Goal: Task Accomplishment & Management: Manage account settings

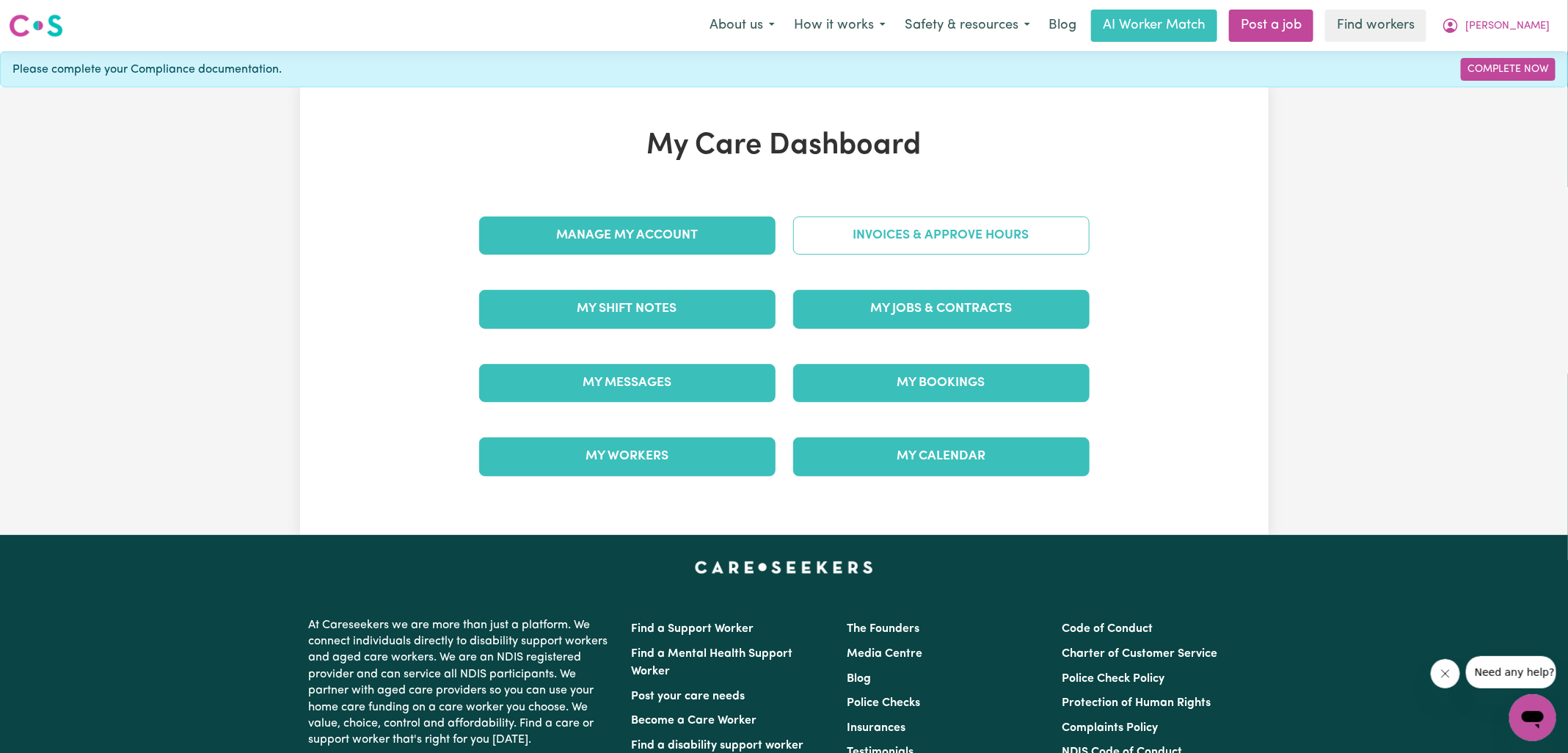
click at [819, 235] on link "Invoices & Approve Hours" at bounding box center [941, 235] width 296 height 38
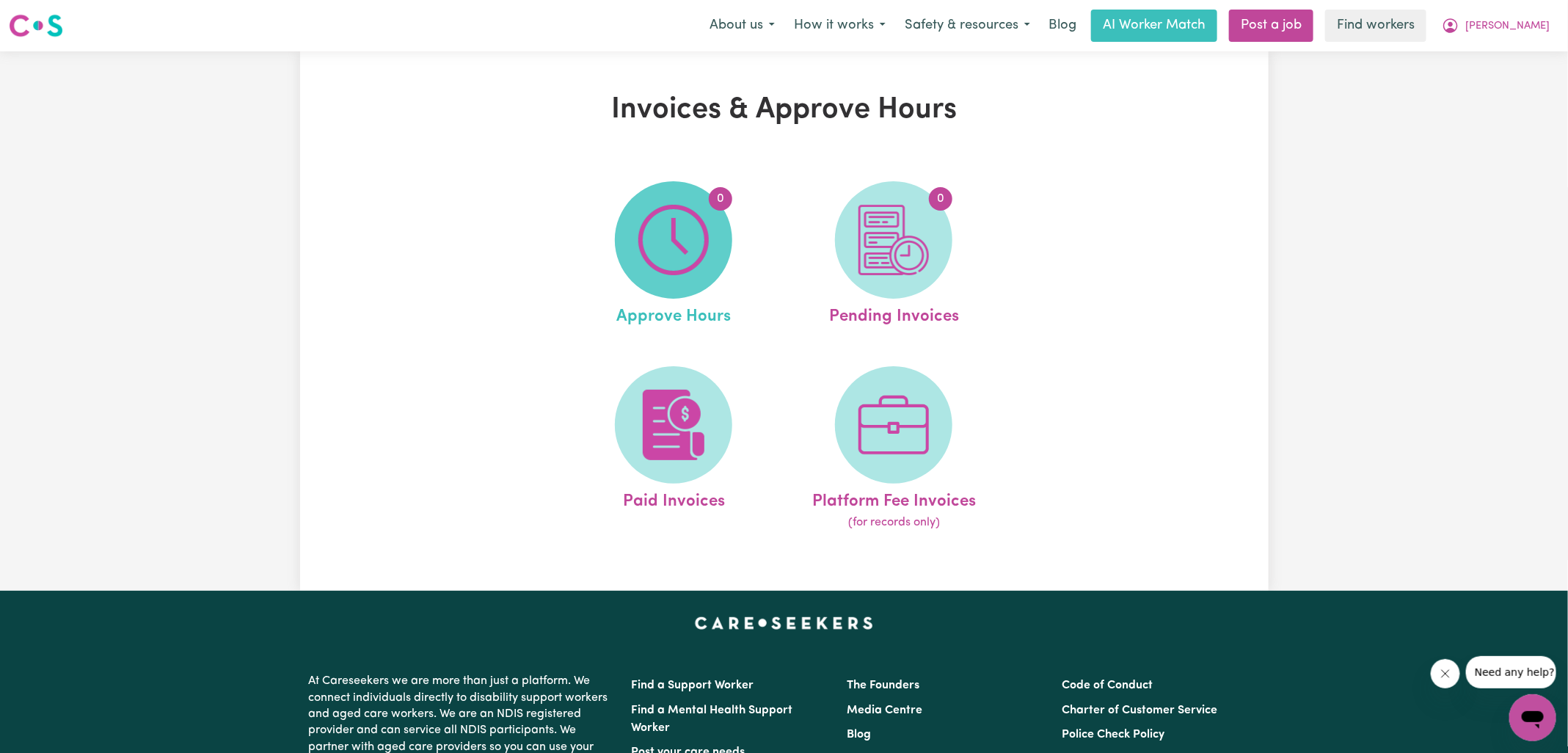
click at [686, 252] on img at bounding box center [674, 240] width 71 height 71
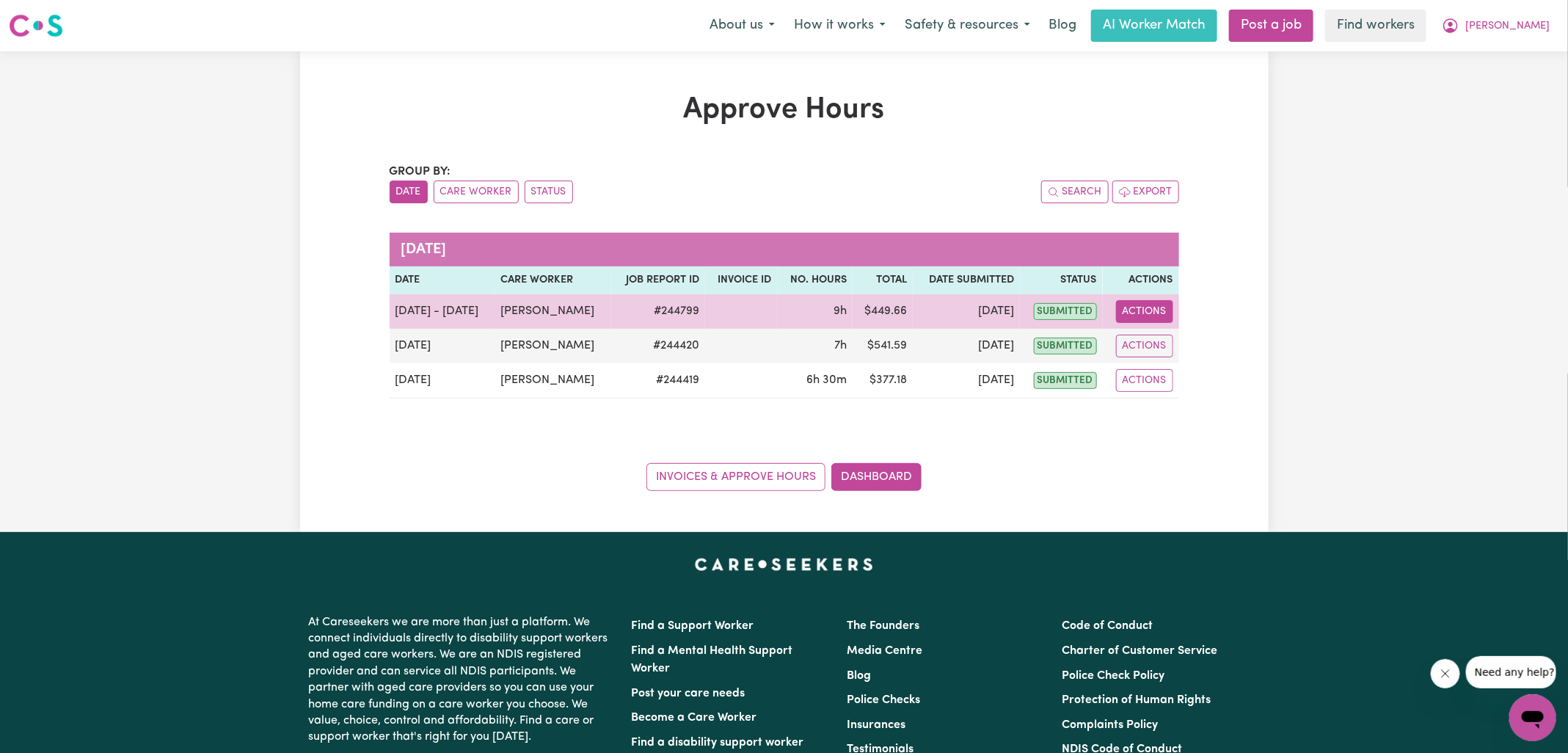
click at [1133, 317] on button "Actions" at bounding box center [1145, 312] width 57 height 23
click at [1172, 351] on link "View Job Report" at bounding box center [1181, 345] width 125 height 29
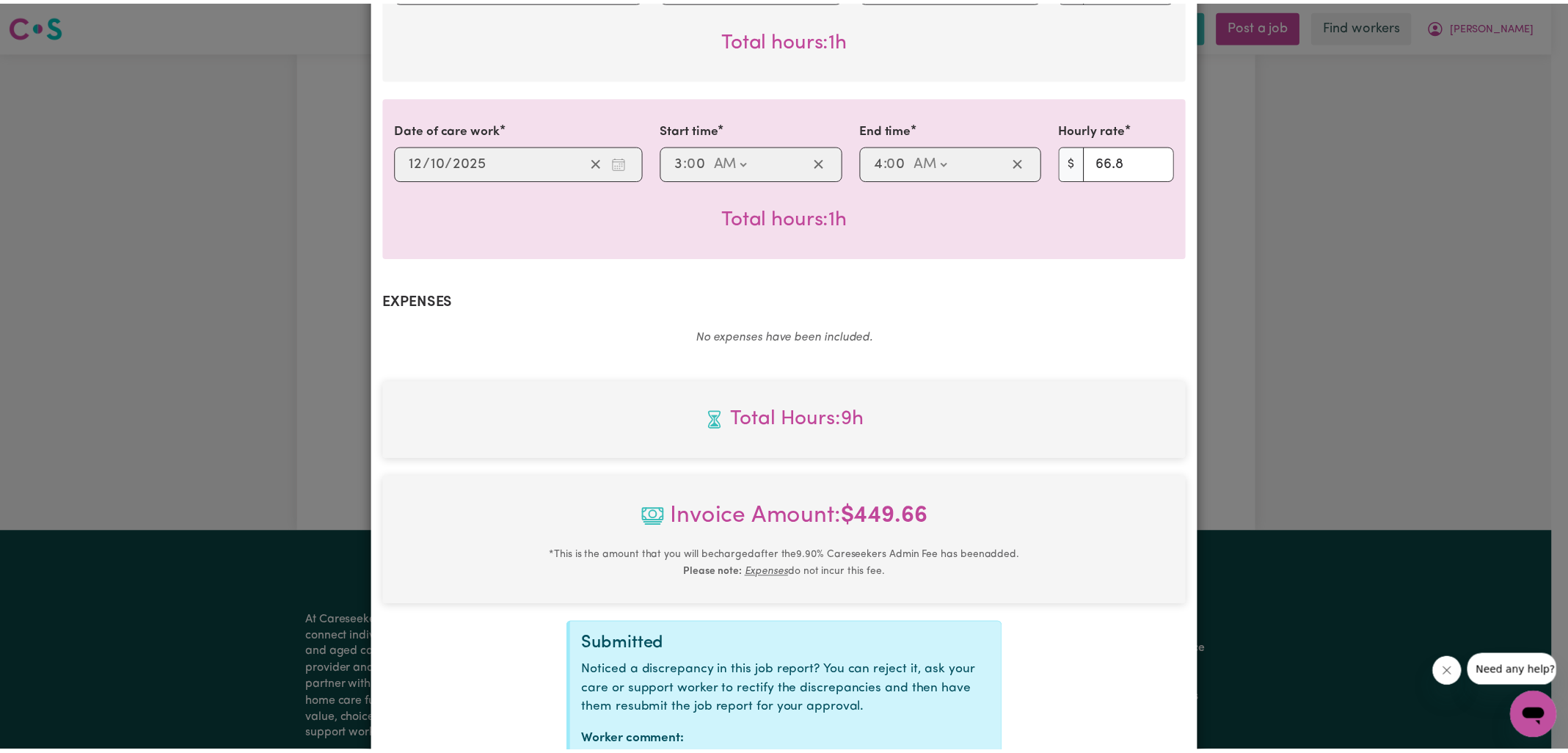
scroll to position [736, 0]
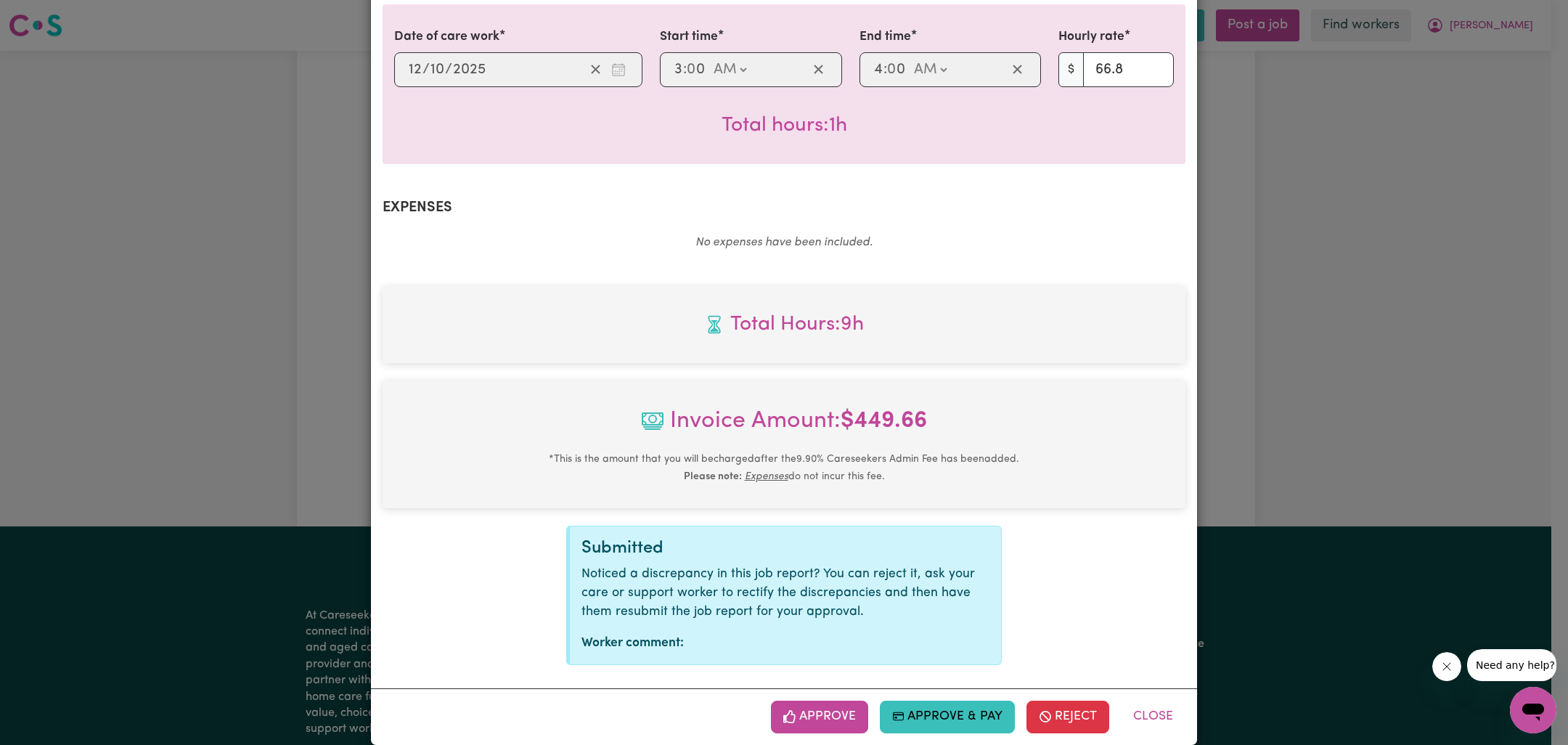
drag, startPoint x: 824, startPoint y: 692, endPoint x: 894, endPoint y: 647, distance: 83.2
click at [824, 701] on button "Approve" at bounding box center [819, 717] width 97 height 32
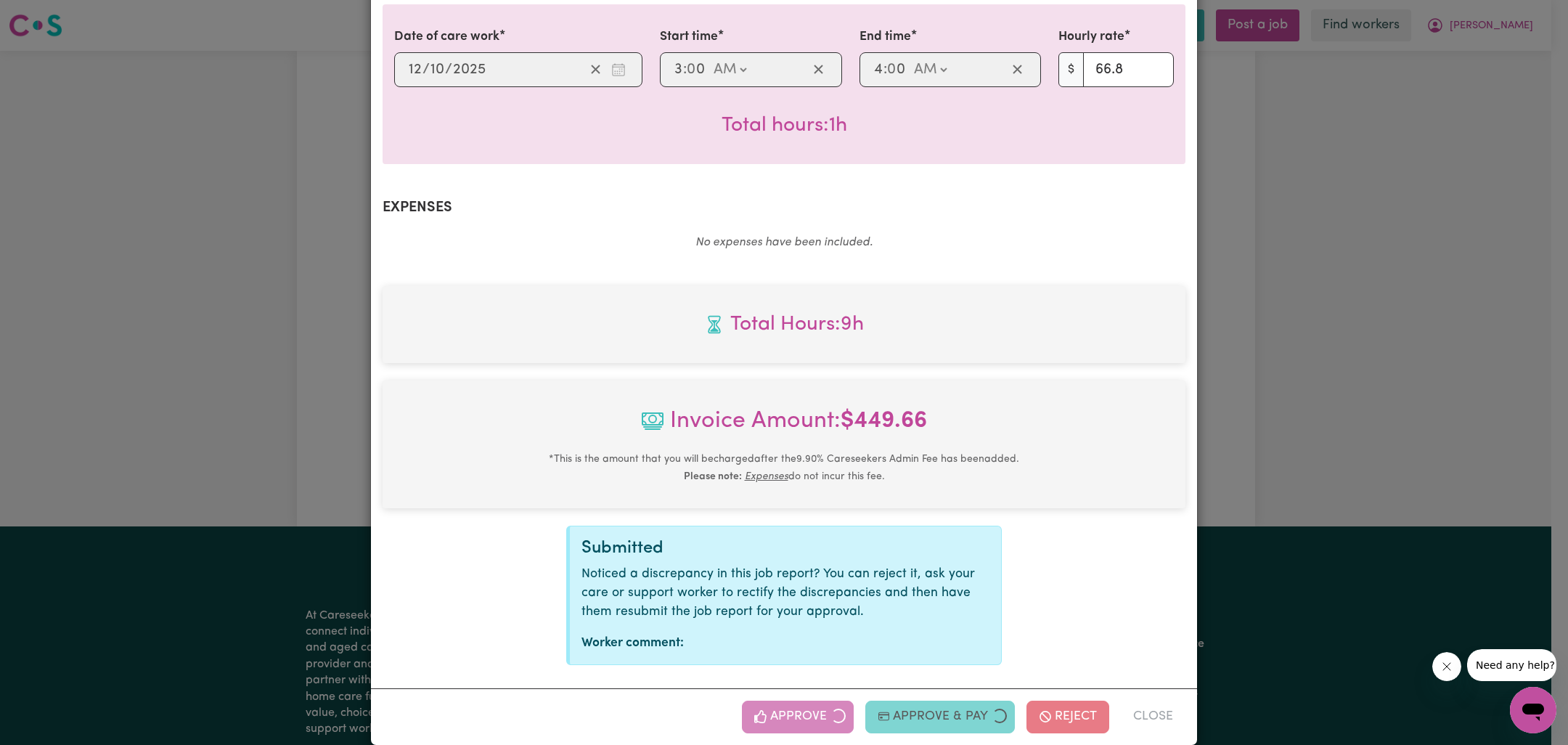
click at [1216, 484] on div "Job Report # 244799 - [PERSON_NAME] Summary Job report # 244799 Client name: [P…" at bounding box center [784, 372] width 1568 height 745
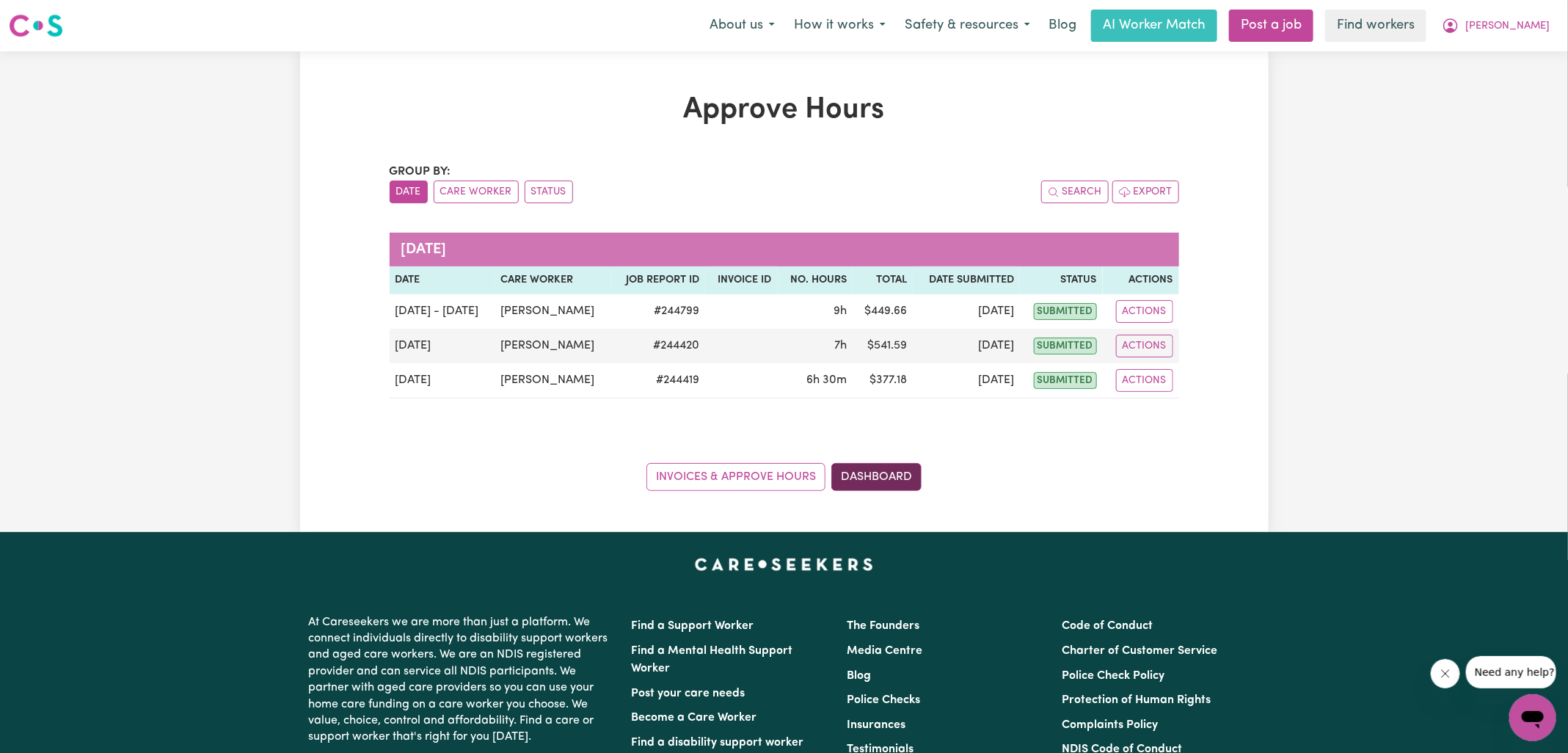
click at [896, 478] on link "Dashboard" at bounding box center [876, 477] width 90 height 28
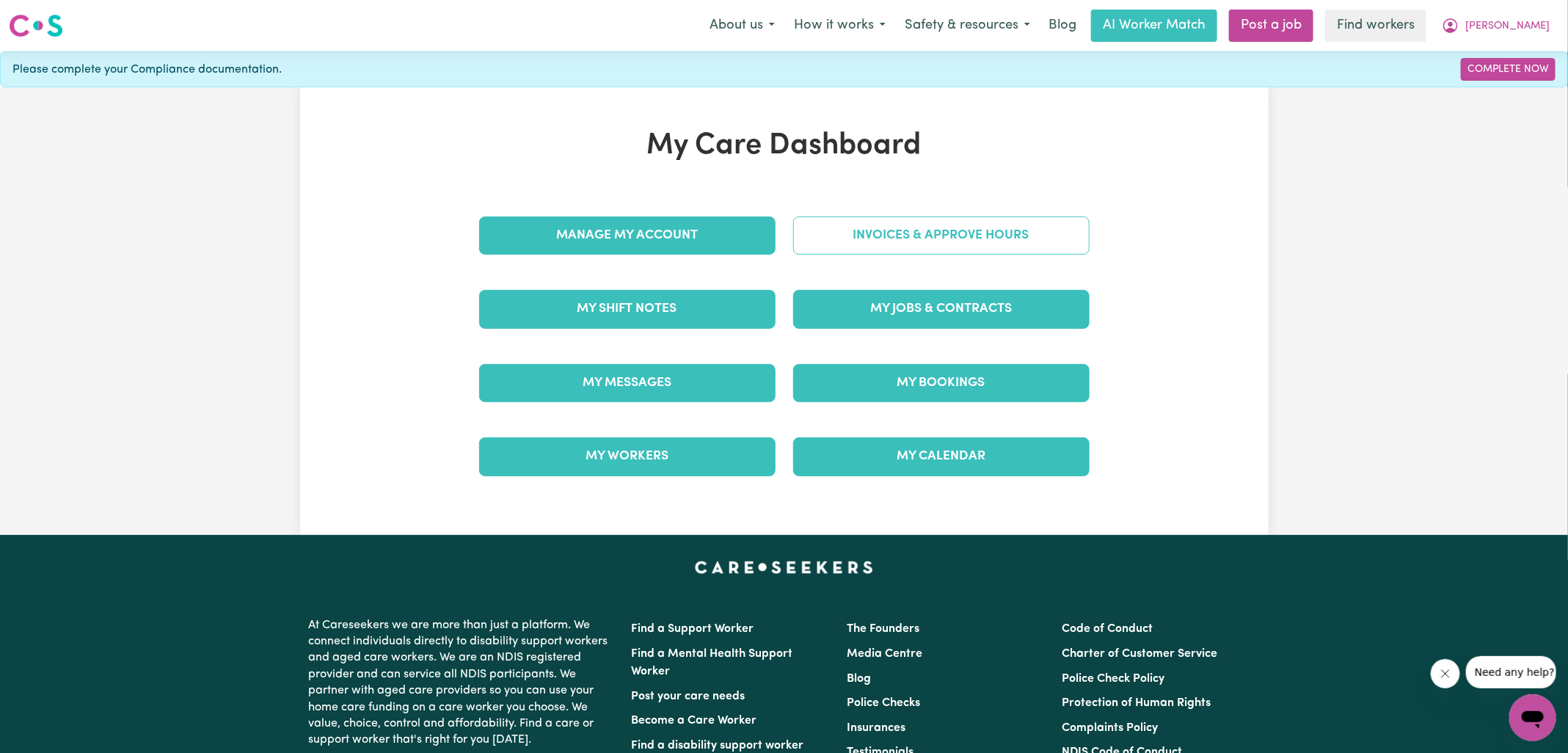
click at [886, 239] on link "Invoices & Approve Hours" at bounding box center [941, 235] width 296 height 38
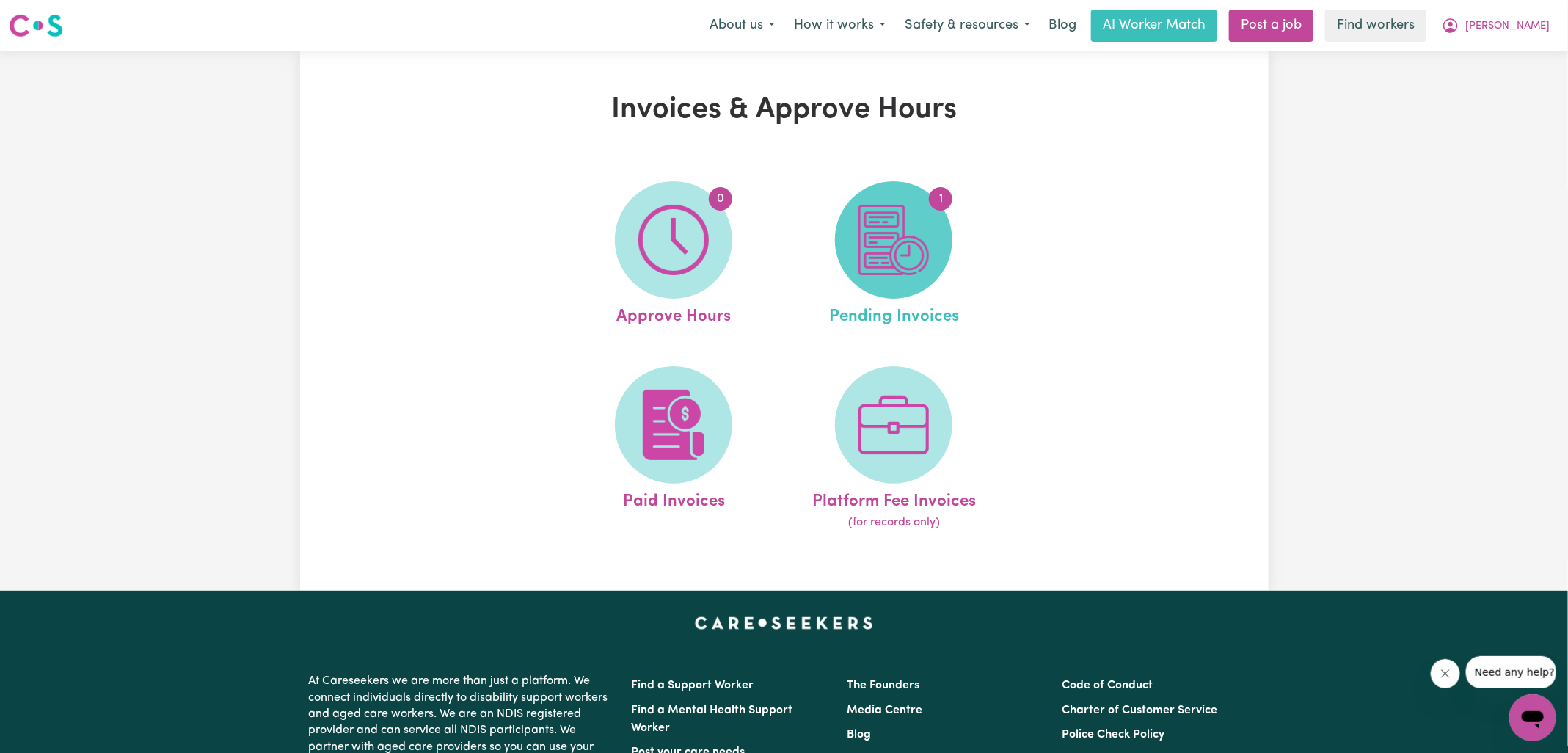
click at [885, 243] on img at bounding box center [893, 240] width 71 height 71
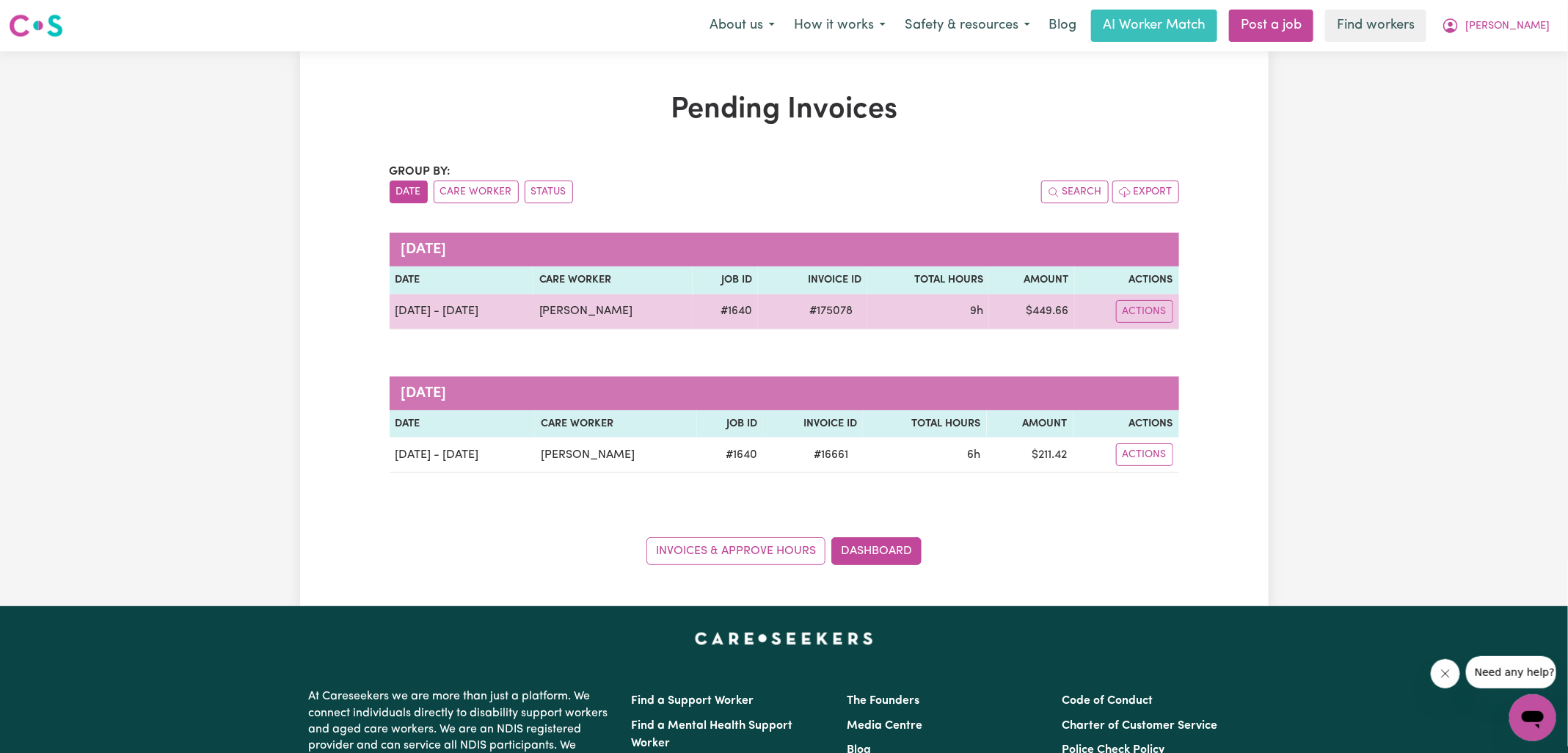
click at [817, 309] on span "# 175078" at bounding box center [831, 312] width 61 height 18
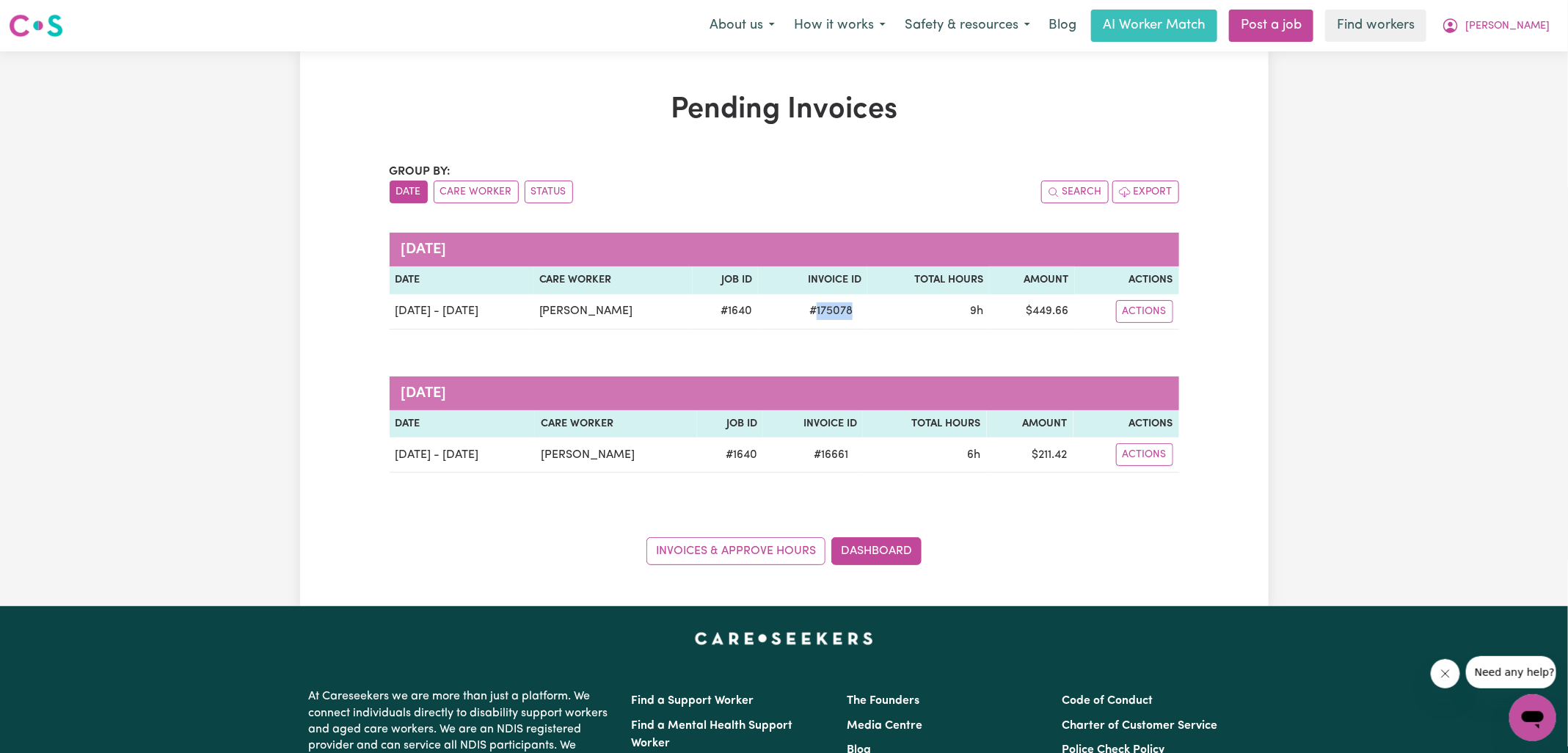
copy span "175078"
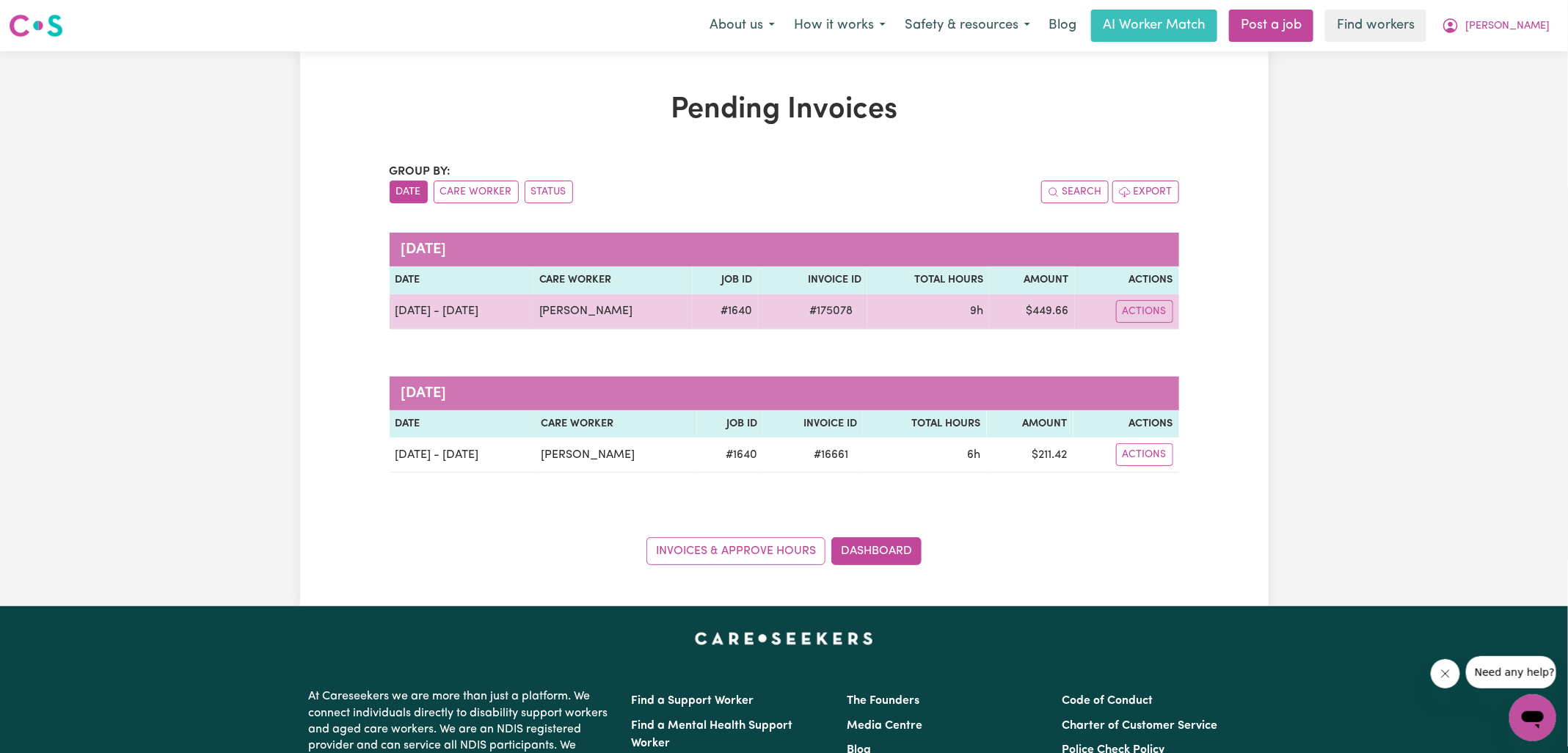
click at [1042, 317] on td "$ 449.66" at bounding box center [1032, 312] width 85 height 35
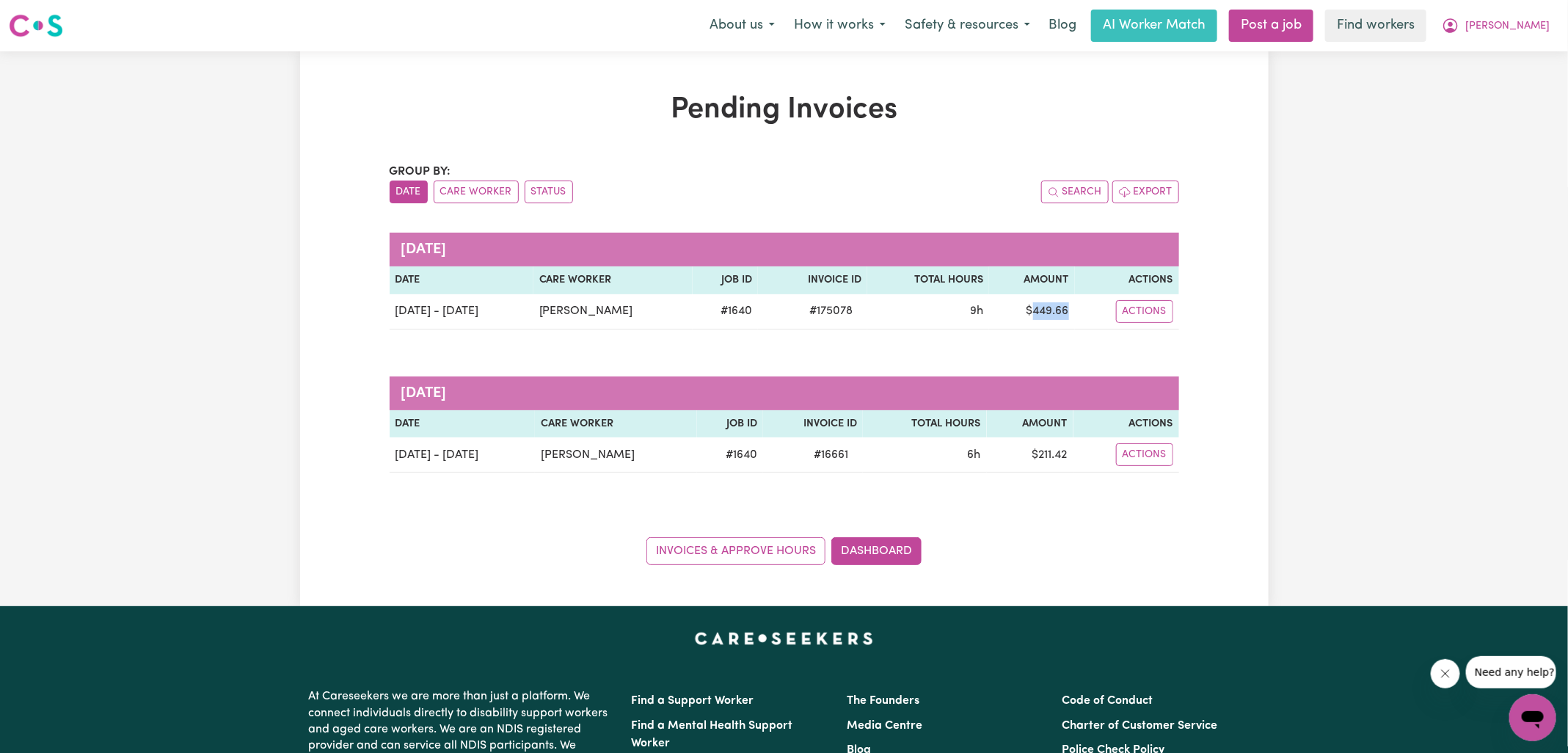
copy td "449.66"
click at [1460, 22] on icon "My Account" at bounding box center [1451, 26] width 18 height 18
click at [1499, 81] on link "Logout" at bounding box center [1500, 85] width 116 height 28
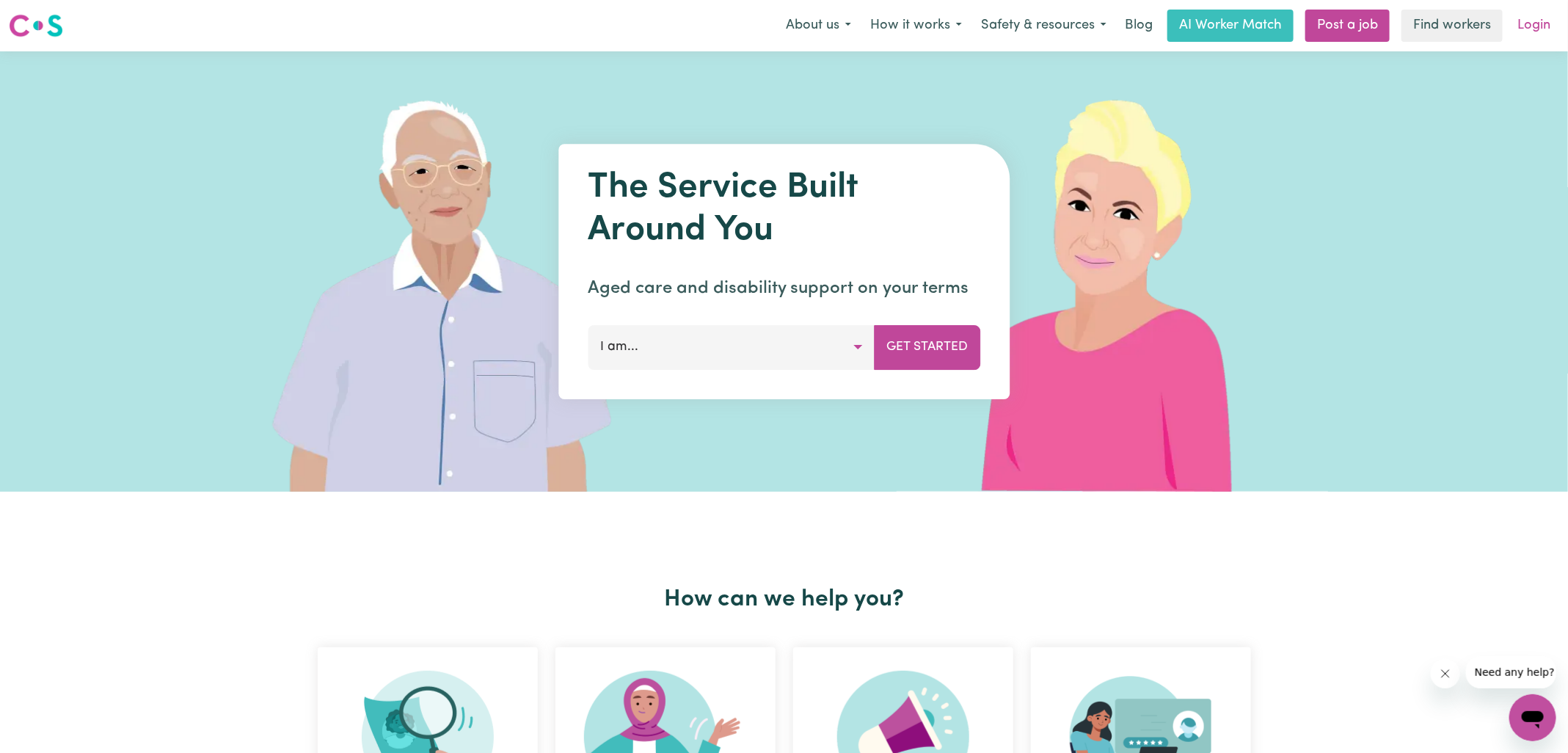
click at [1529, 33] on link "Login" at bounding box center [1534, 26] width 50 height 33
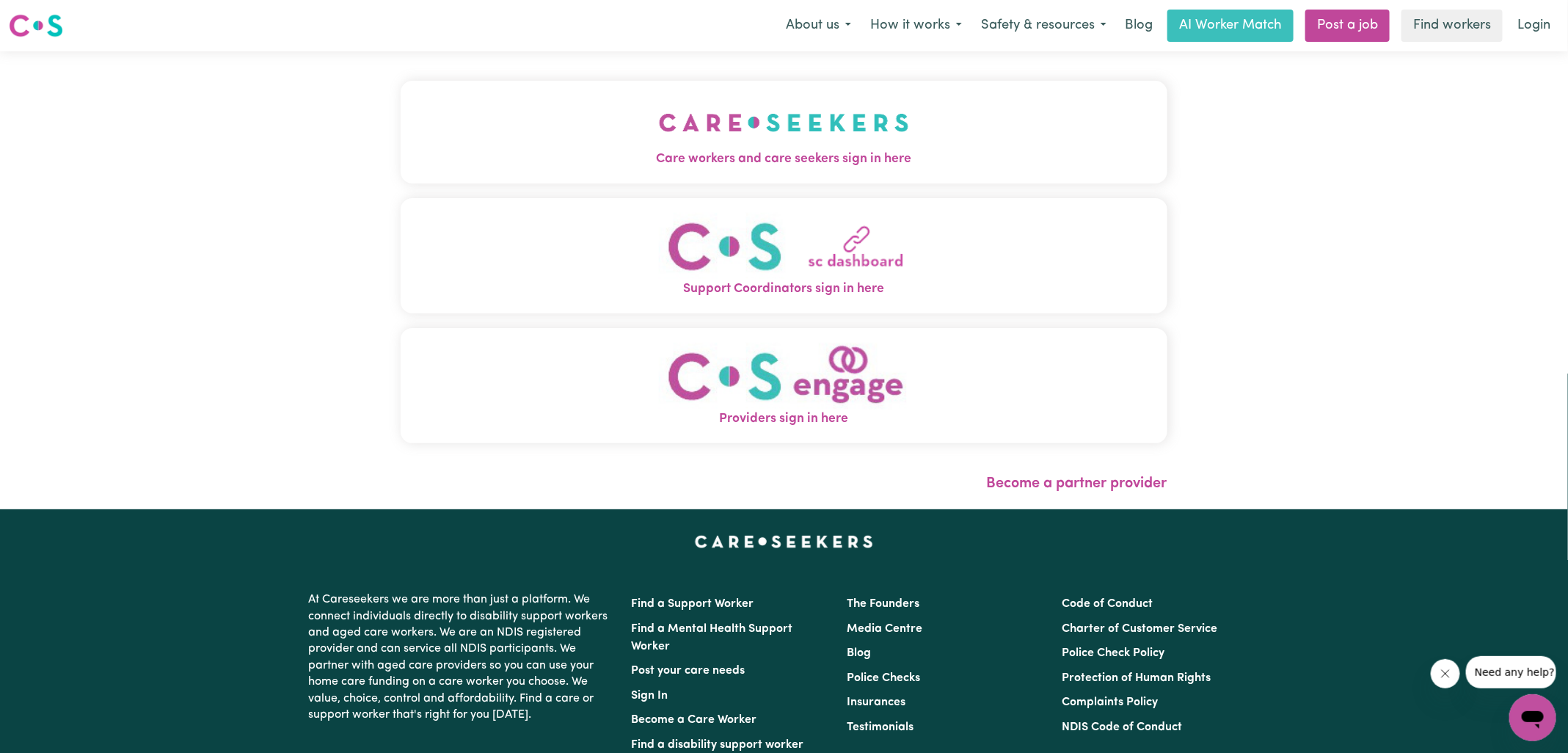
click at [717, 131] on img "Care workers and care seekers sign in here" at bounding box center [784, 122] width 251 height 55
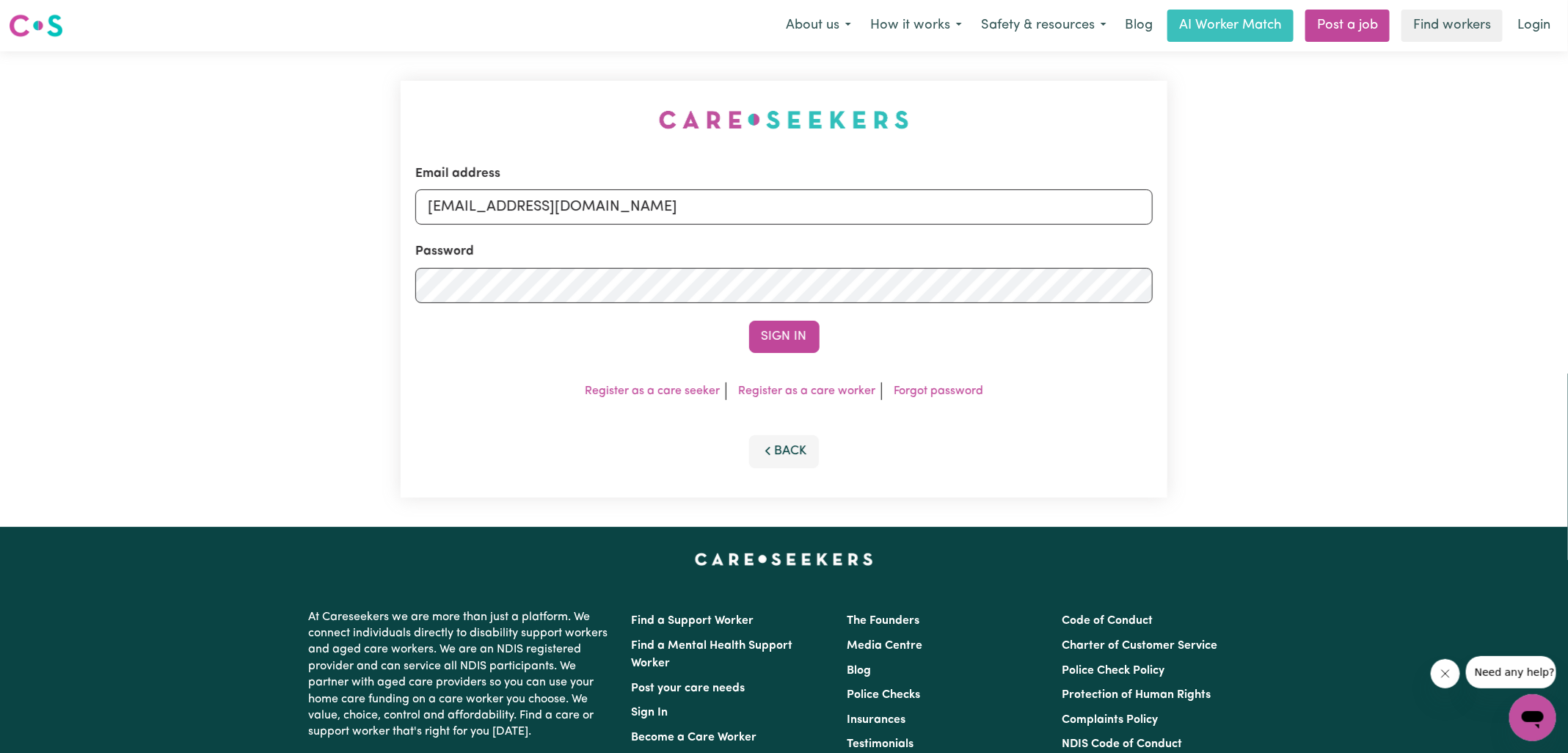
click at [432, 85] on div "Email address [EMAIL_ADDRESS][DOMAIN_NAME] Password Sign In Register as a care …" at bounding box center [784, 289] width 784 height 475
drag, startPoint x: 504, startPoint y: 210, endPoint x: 1081, endPoint y: 231, distance: 577.4
click at [1081, 231] on form "Email address [EMAIL_ADDRESS][DOMAIN_NAME] Password Sign In" at bounding box center [784, 259] width 737 height 189
type input "[EMAIL_ADDRESS][PERSON_NAME][DOMAIN_NAME]"
click at [749, 321] on button "Sign In" at bounding box center [784, 337] width 71 height 33
